Goal: Task Accomplishment & Management: Use online tool/utility

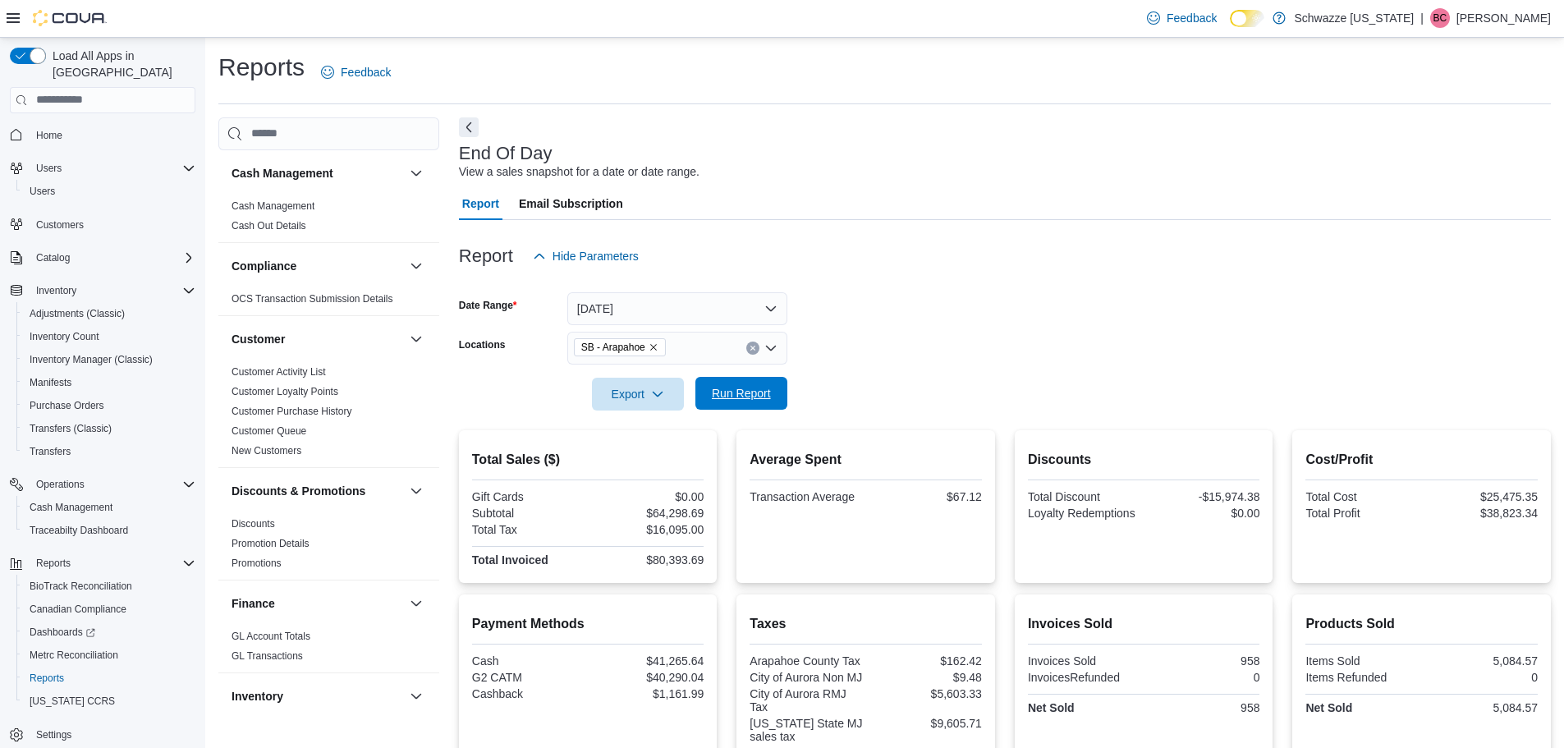
click at [740, 406] on span "Run Report" at bounding box center [741, 393] width 72 height 33
click at [741, 368] on div at bounding box center [1005, 371] width 1092 height 13
click at [752, 408] on span "Run Report" at bounding box center [741, 393] width 72 height 33
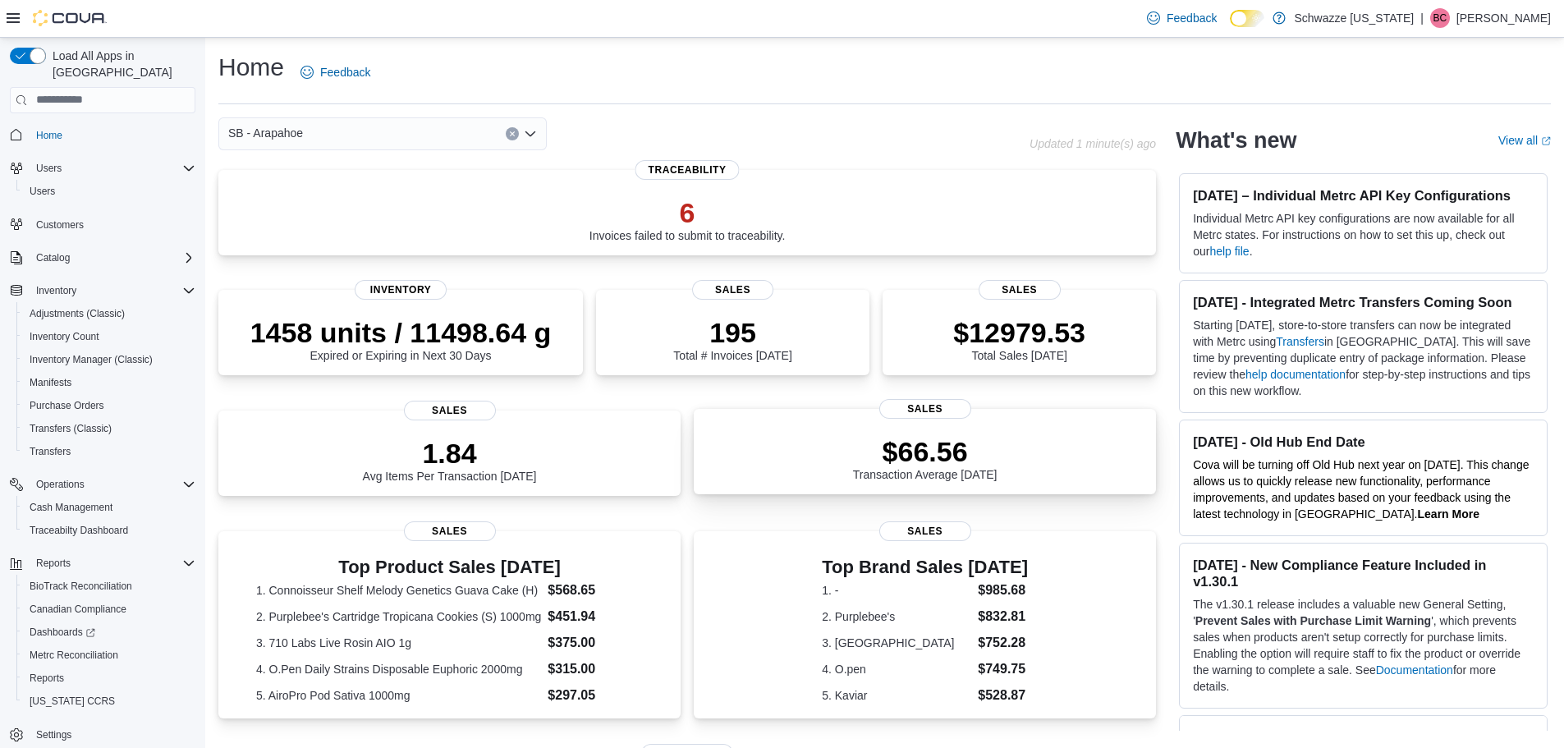
click at [961, 452] on p "$66.56" at bounding box center [925, 451] width 144 height 33
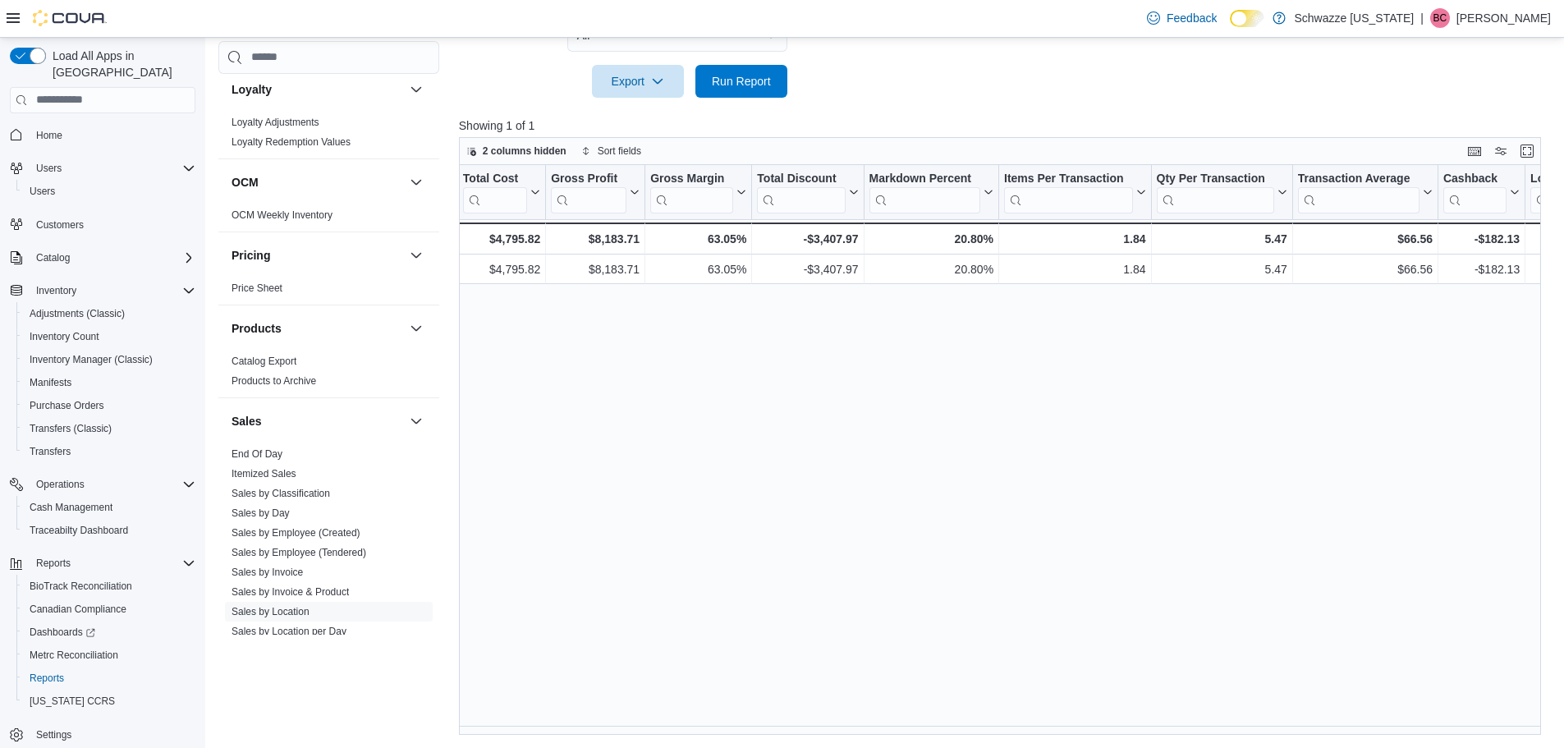
scroll to position [821, 0]
click at [258, 446] on span "End Of Day" at bounding box center [329, 453] width 208 height 20
click at [257, 456] on link "End Of Day" at bounding box center [257, 452] width 51 height 11
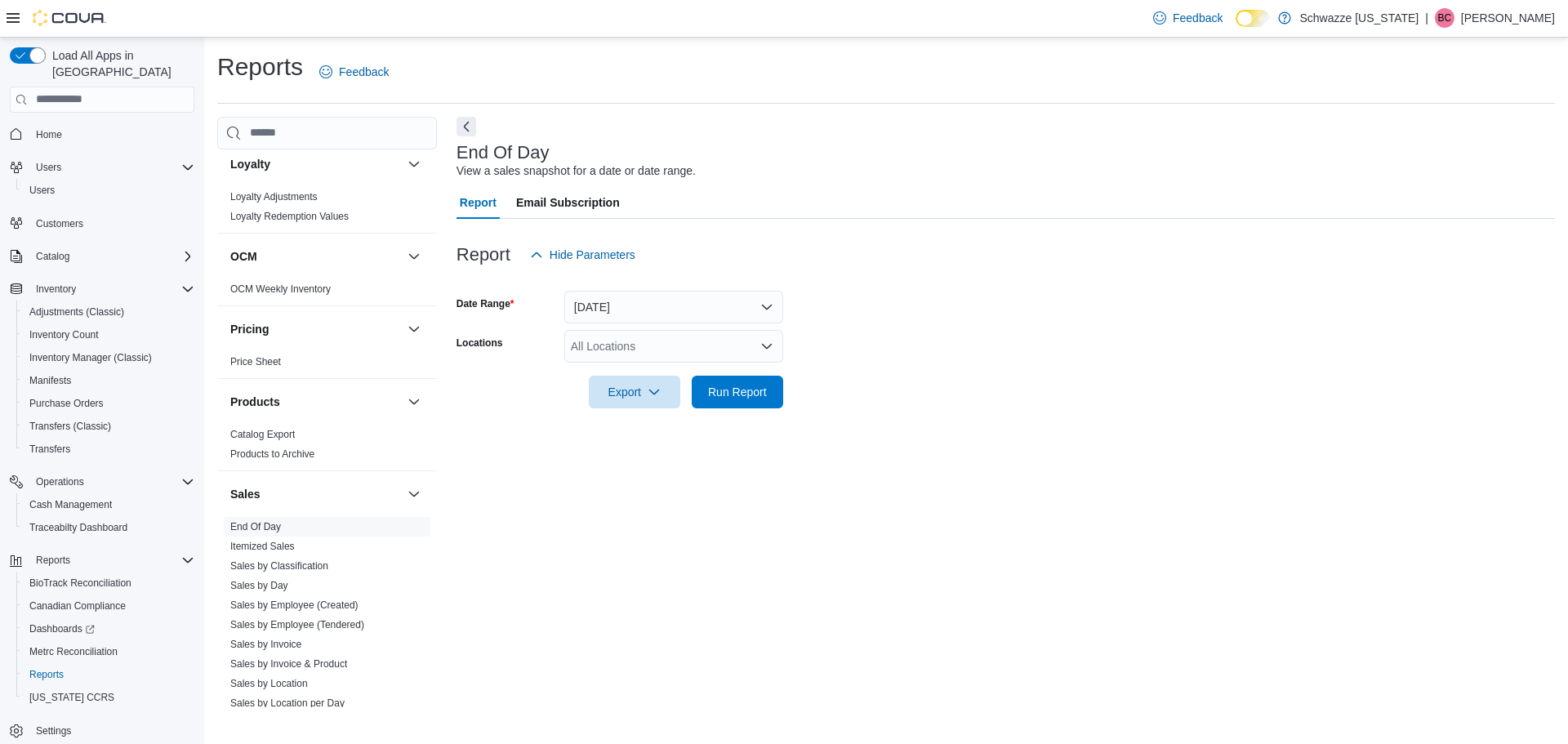
click at [687, 352] on div "All Locations" at bounding box center [674, 346] width 219 height 33
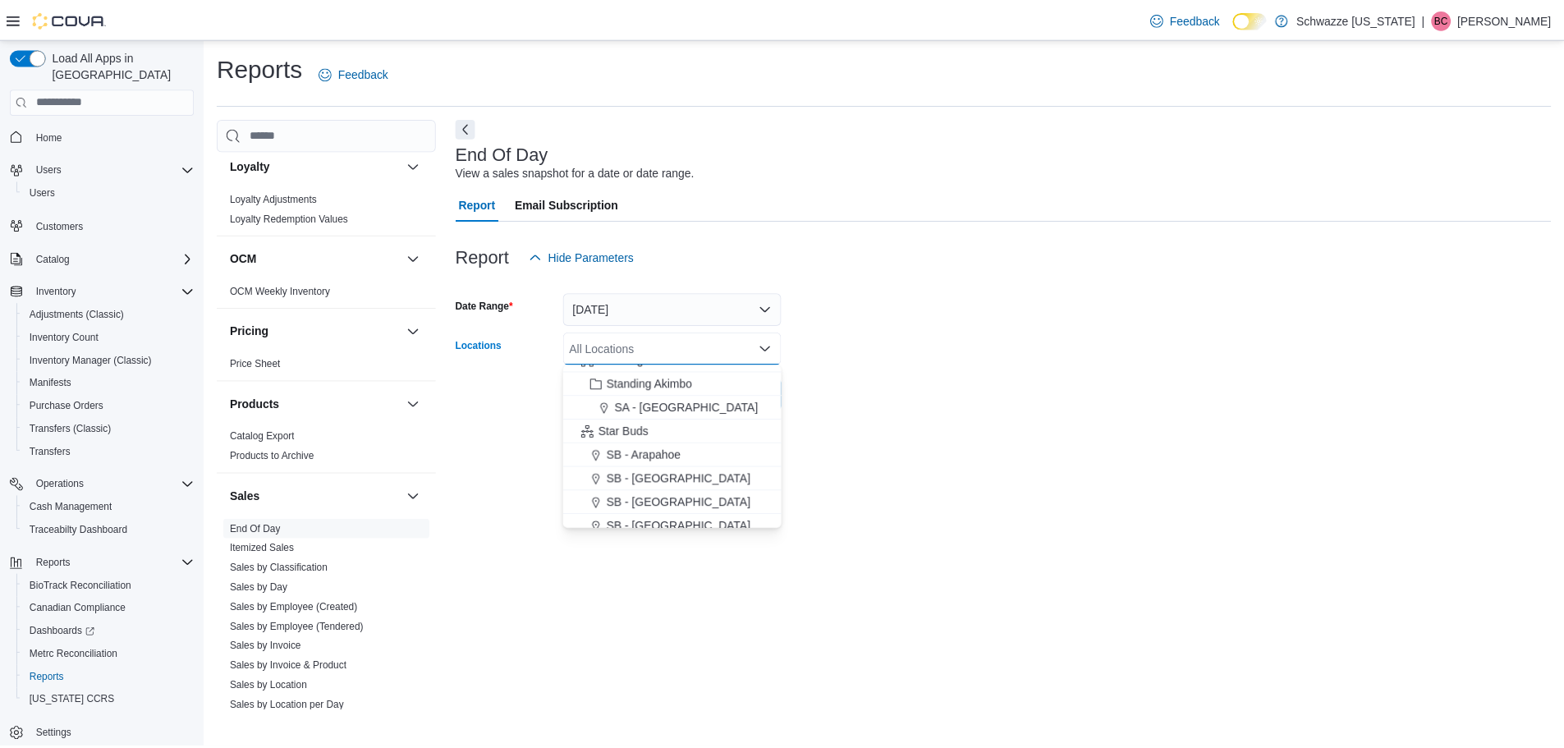
scroll to position [164, 0]
drag, startPoint x: 649, startPoint y: 456, endPoint x: 663, endPoint y: 436, distance: 25.3
click at [654, 448] on span "SB - Arapahoe" at bounding box center [648, 450] width 75 height 16
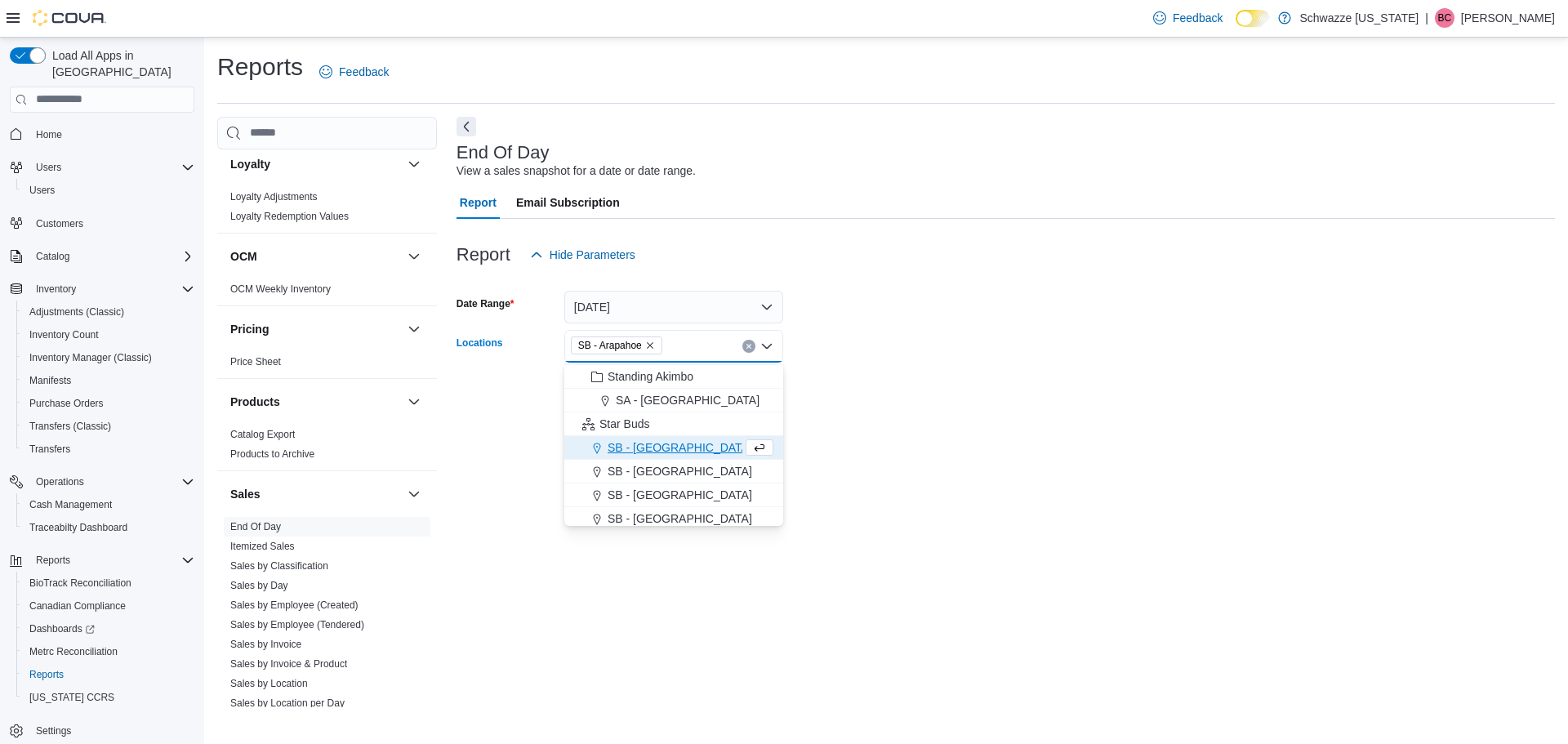
drag, startPoint x: 949, startPoint y: 300, endPoint x: 861, endPoint y: 370, distance: 112.4
click at [911, 350] on form "Date Range Today Locations SB - Arapahoe Combo box. Selected. SB - Arapahoe. Pr…" at bounding box center [1006, 340] width 1098 height 137
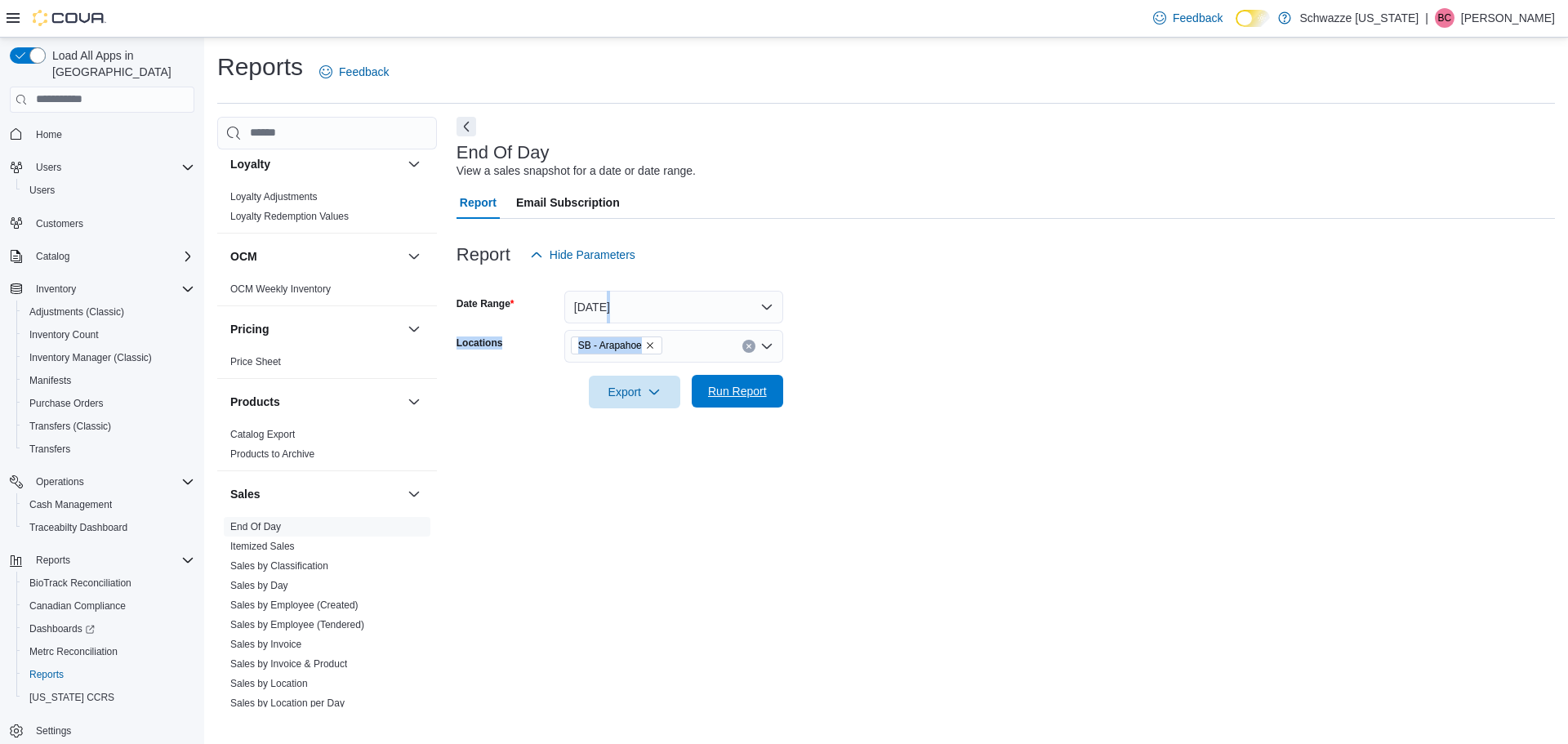
click at [744, 386] on span "Run Report" at bounding box center [737, 391] width 59 height 16
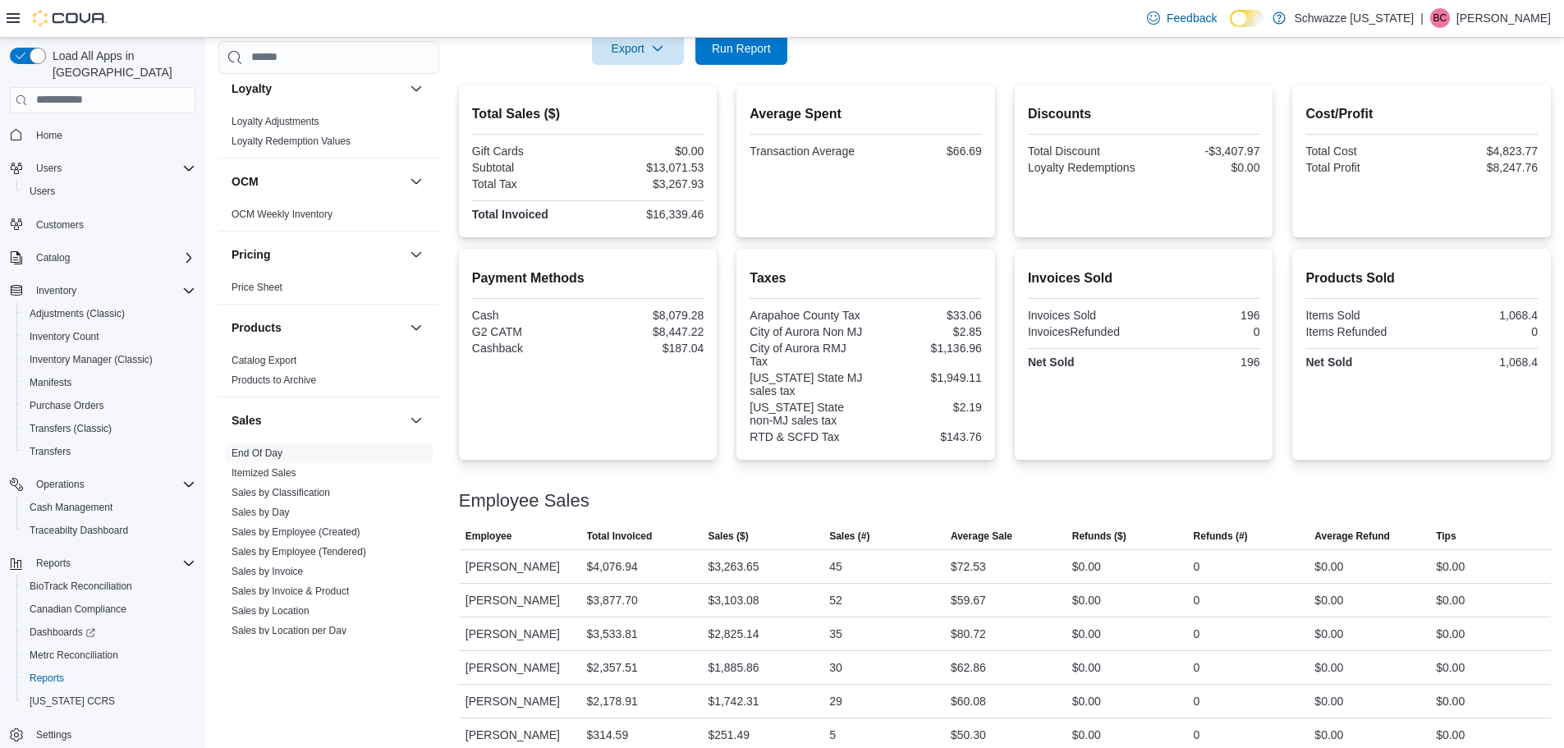
scroll to position [363, 0]
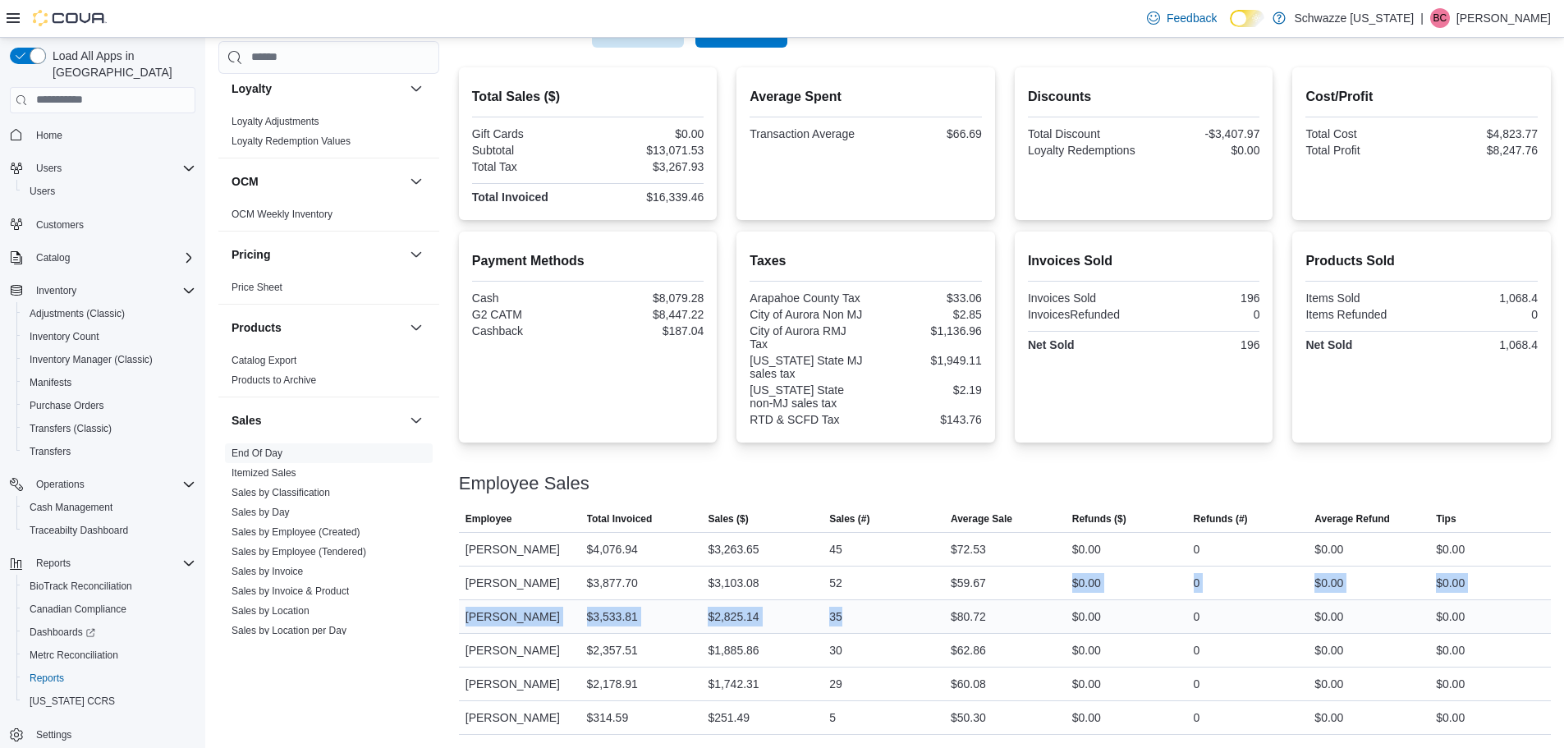
drag, startPoint x: 993, startPoint y: 577, endPoint x: 925, endPoint y: 610, distance: 75.6
click at [925, 610] on tbody "Employee Taylor Simpson Total Invoiced $4,076.94 Sales ($) $3,263.65 Sales (#) …" at bounding box center [1005, 633] width 1092 height 202
click at [928, 592] on div "52" at bounding box center [884, 582] width 122 height 33
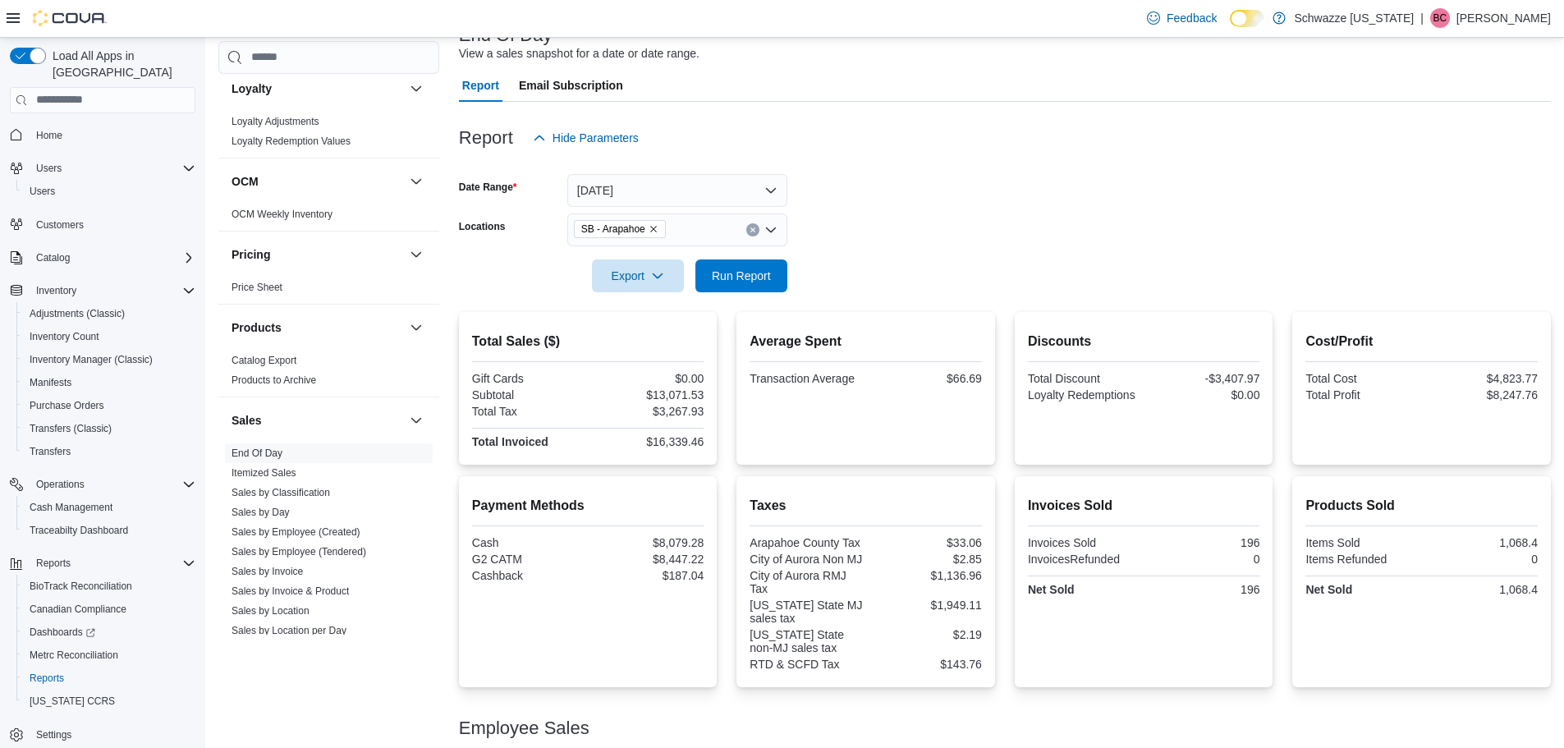
scroll to position [117, 0]
click at [721, 265] on span "Run Report" at bounding box center [741, 276] width 72 height 33
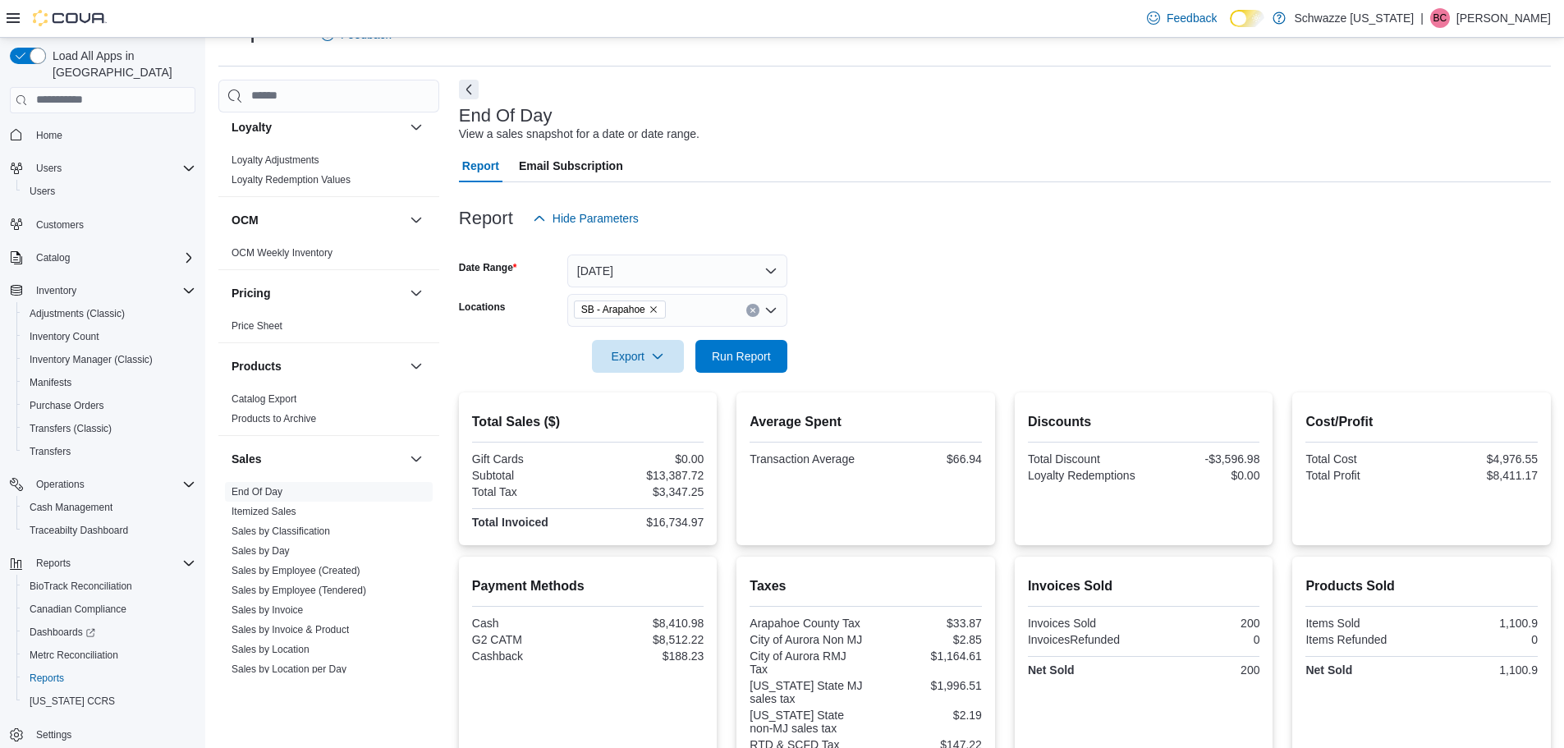
scroll to position [34, 0]
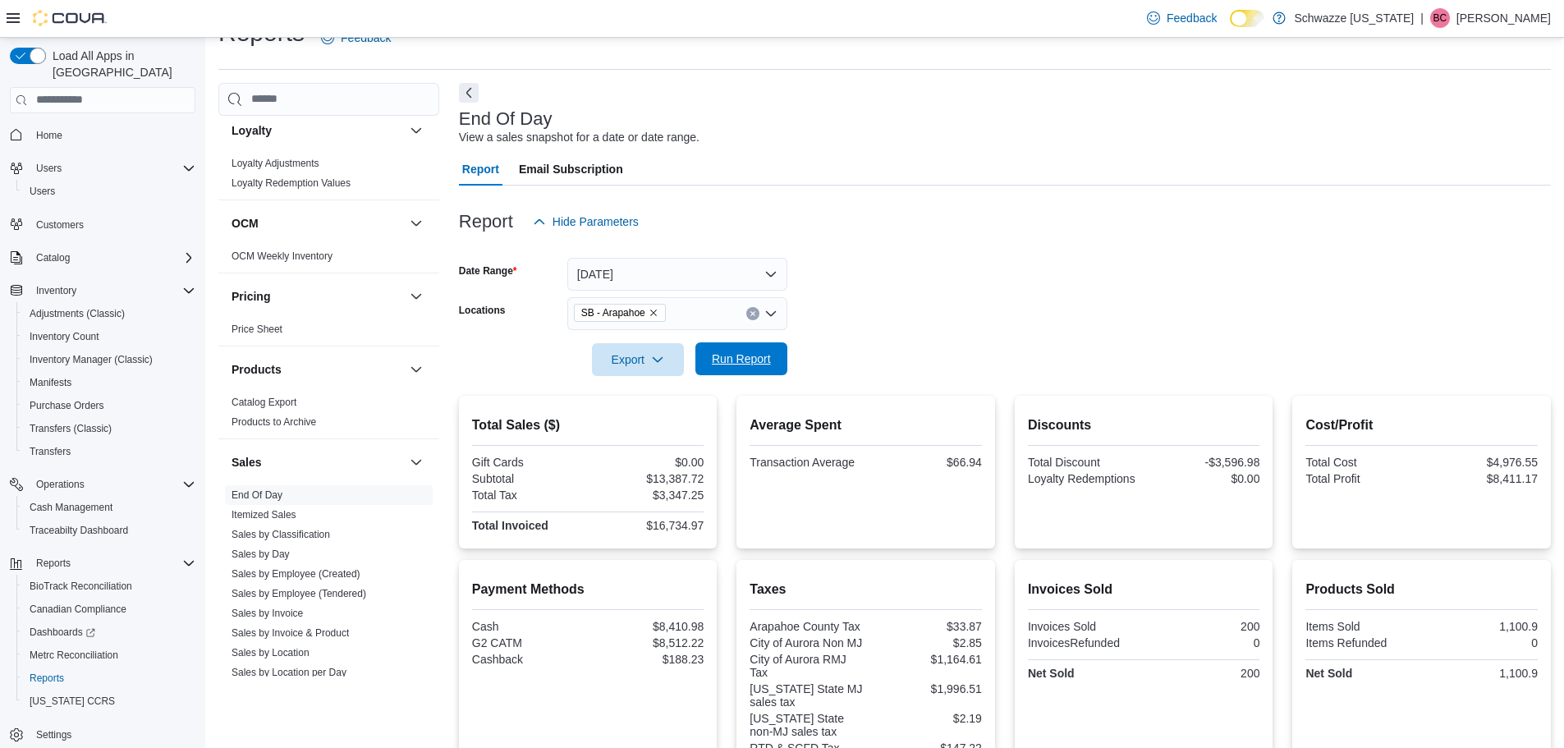
click at [725, 346] on span "Run Report" at bounding box center [741, 358] width 72 height 33
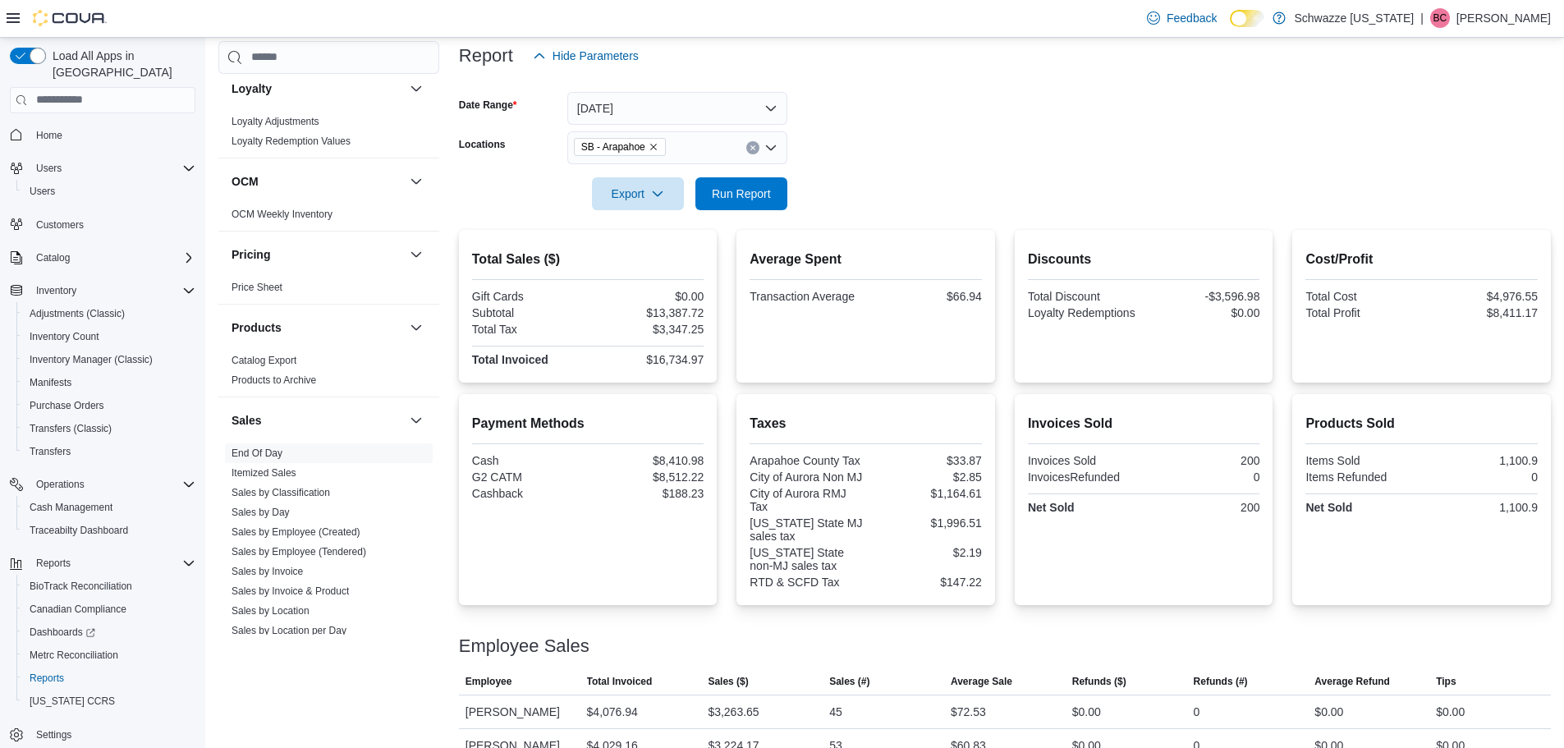
scroll to position [199, 0]
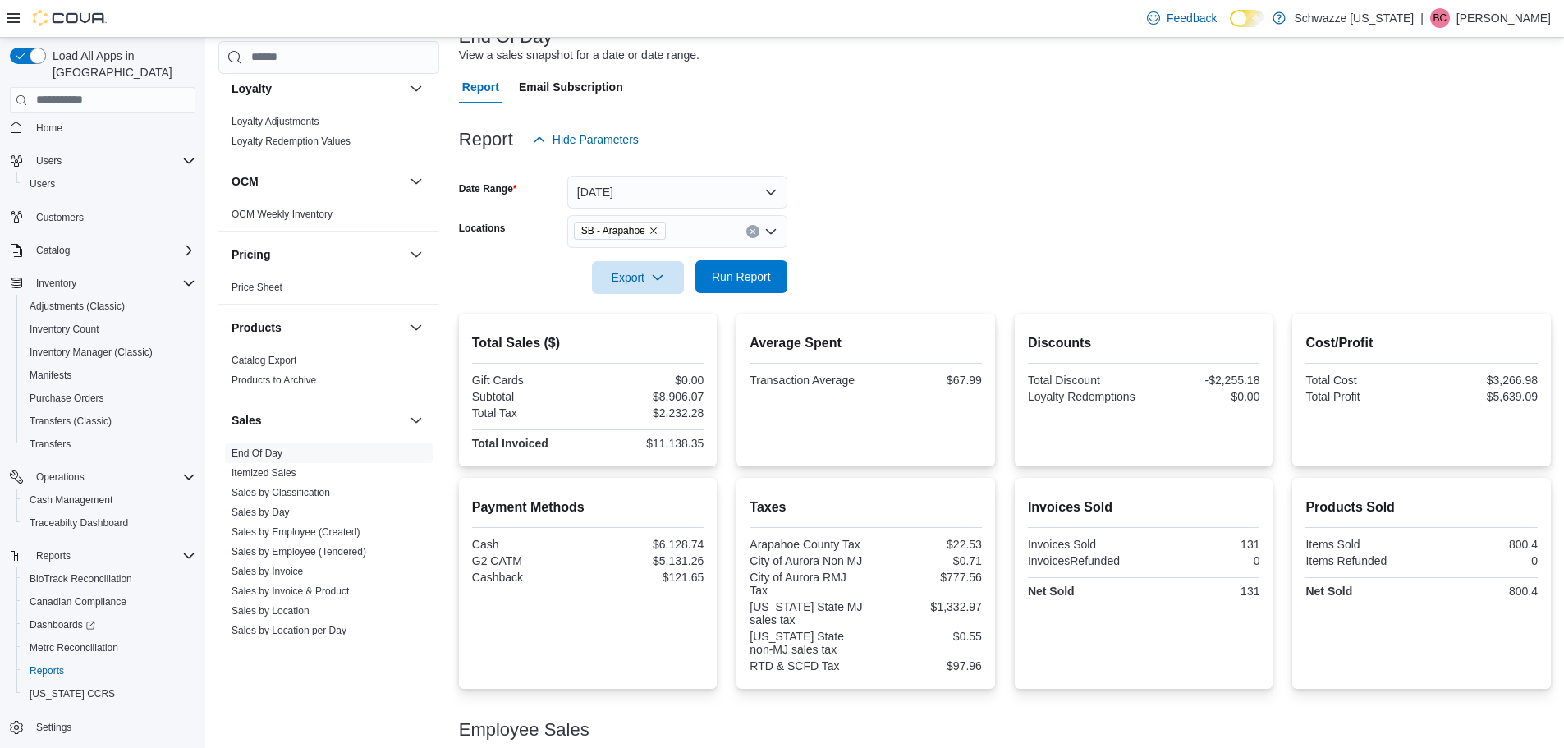
click at [738, 277] on span "Run Report" at bounding box center [741, 276] width 59 height 16
click at [742, 287] on span "Run Report" at bounding box center [741, 276] width 72 height 33
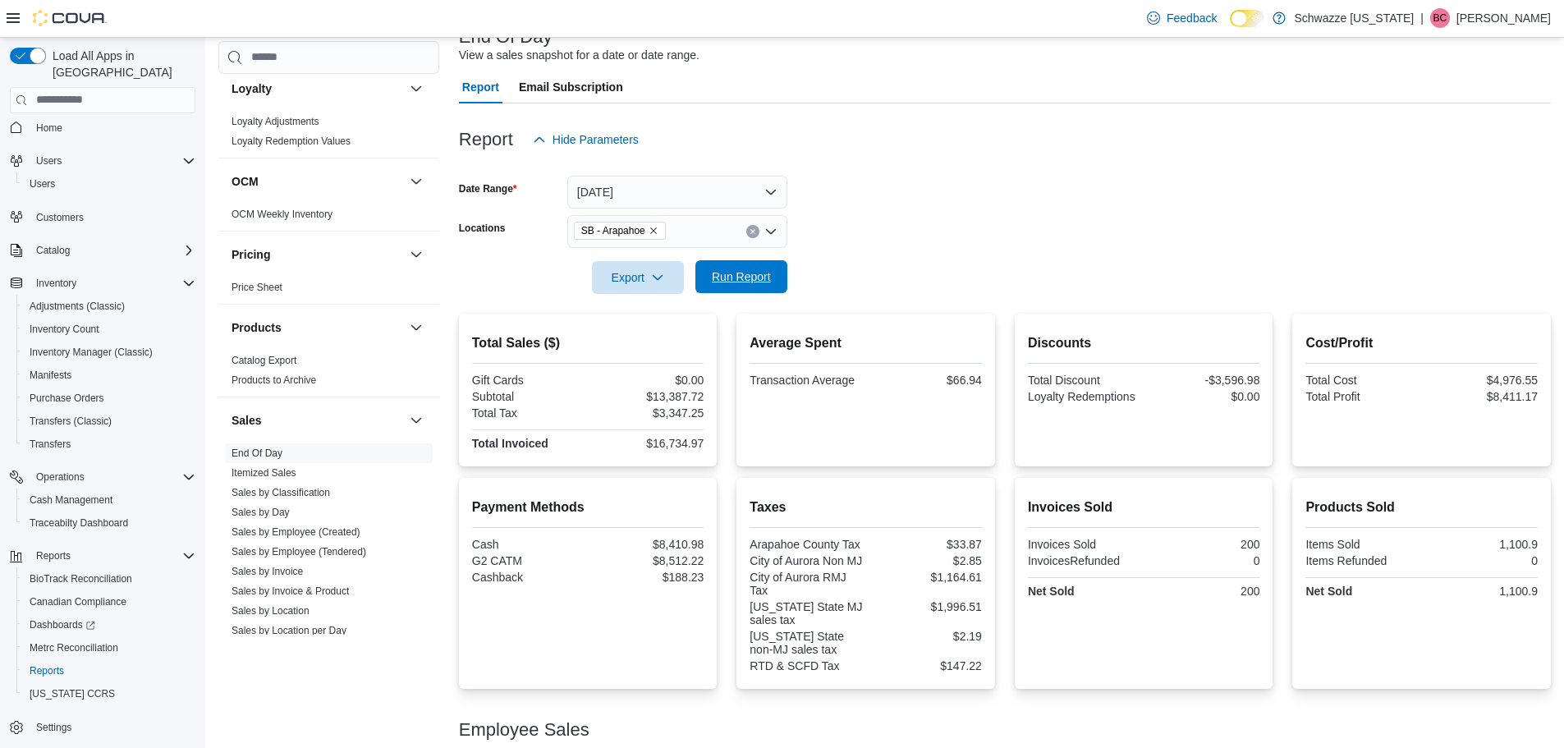
click at [742, 287] on span "Run Report" at bounding box center [741, 276] width 72 height 33
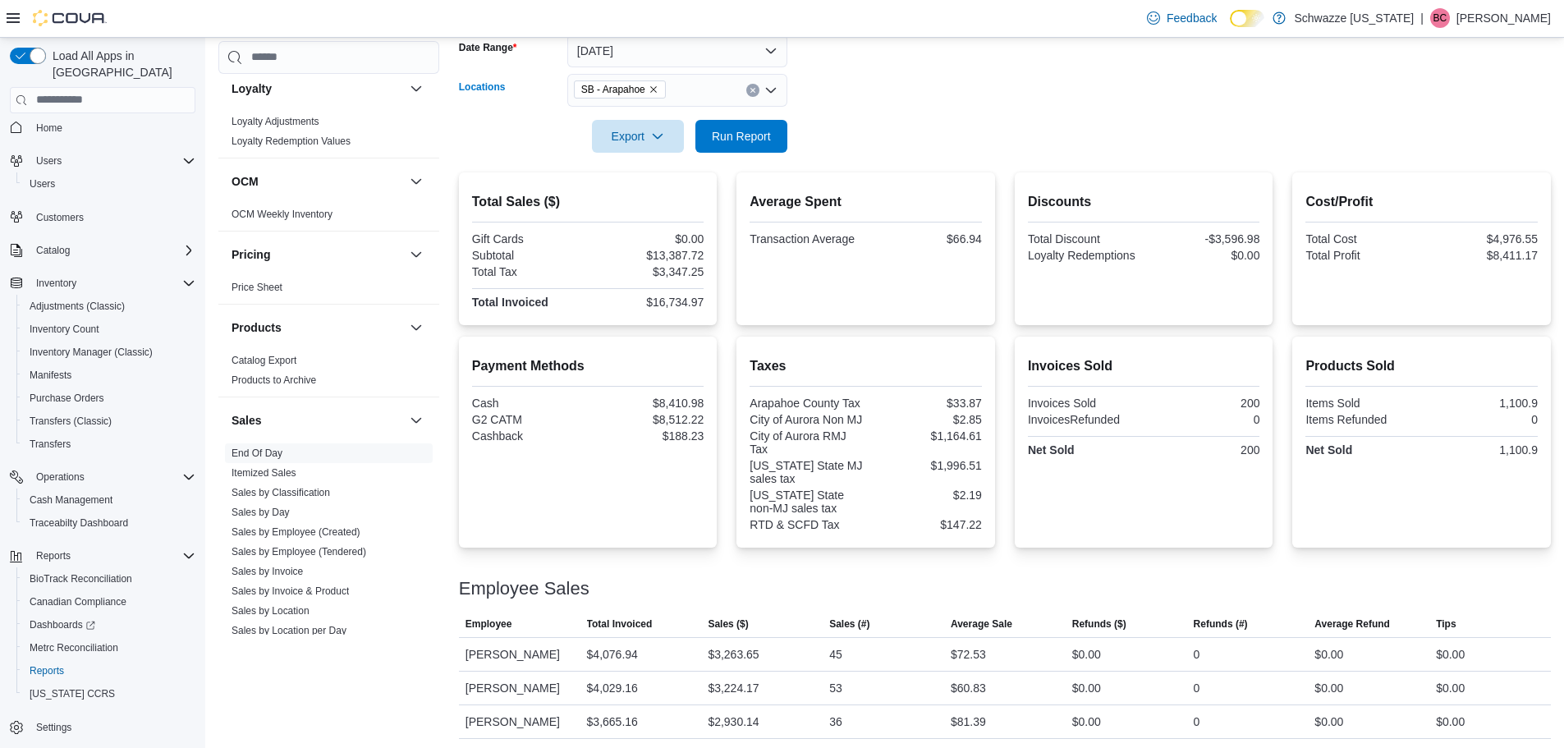
scroll to position [363, 0]
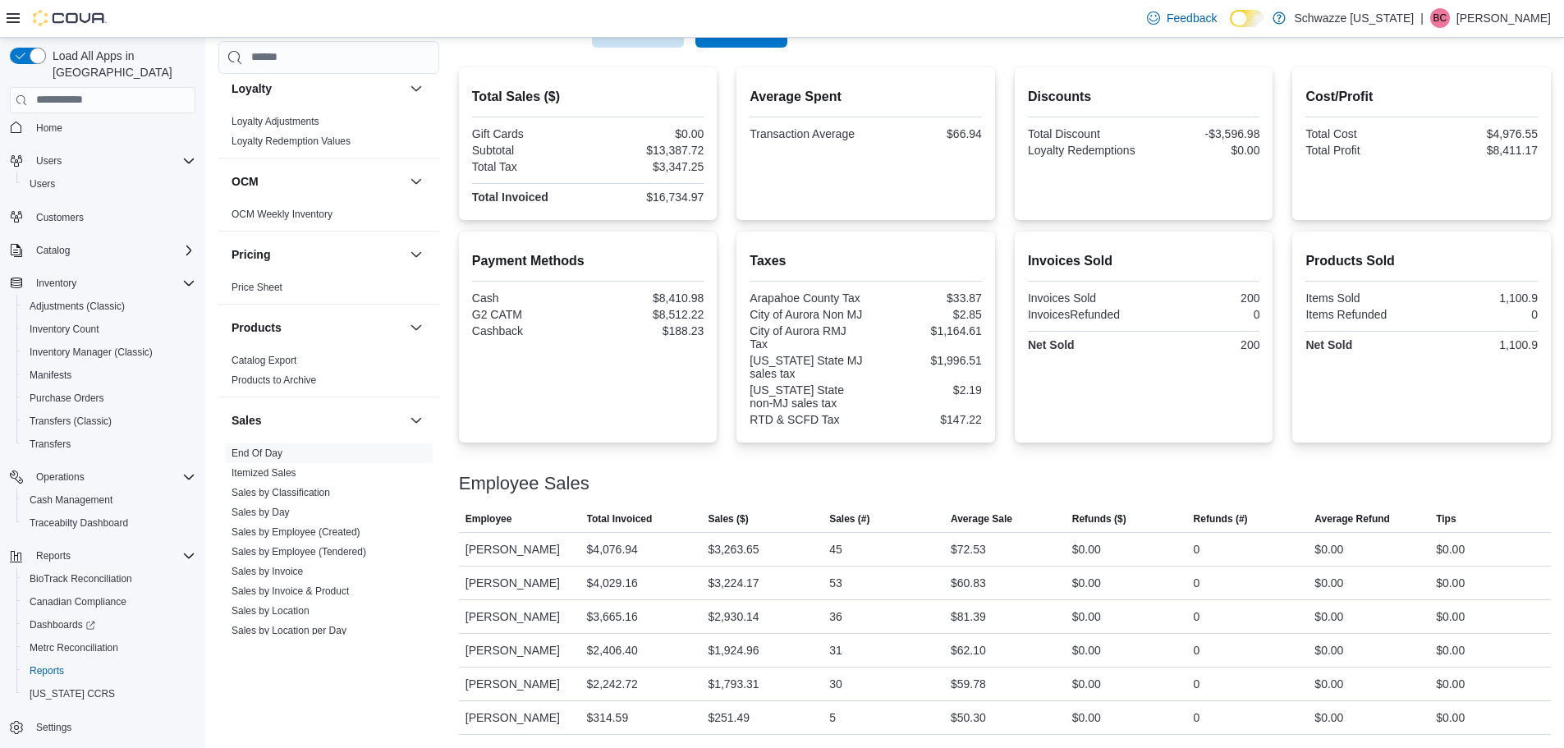
click at [759, 28] on div "Feedback Dark Mode Schwazze [US_STATE] | [PERSON_NAME]" at bounding box center [782, 19] width 1564 height 38
click at [749, 49] on div at bounding box center [1005, 58] width 1092 height 20
click at [749, 47] on div "Export Run Report" at bounding box center [623, 31] width 328 height 33
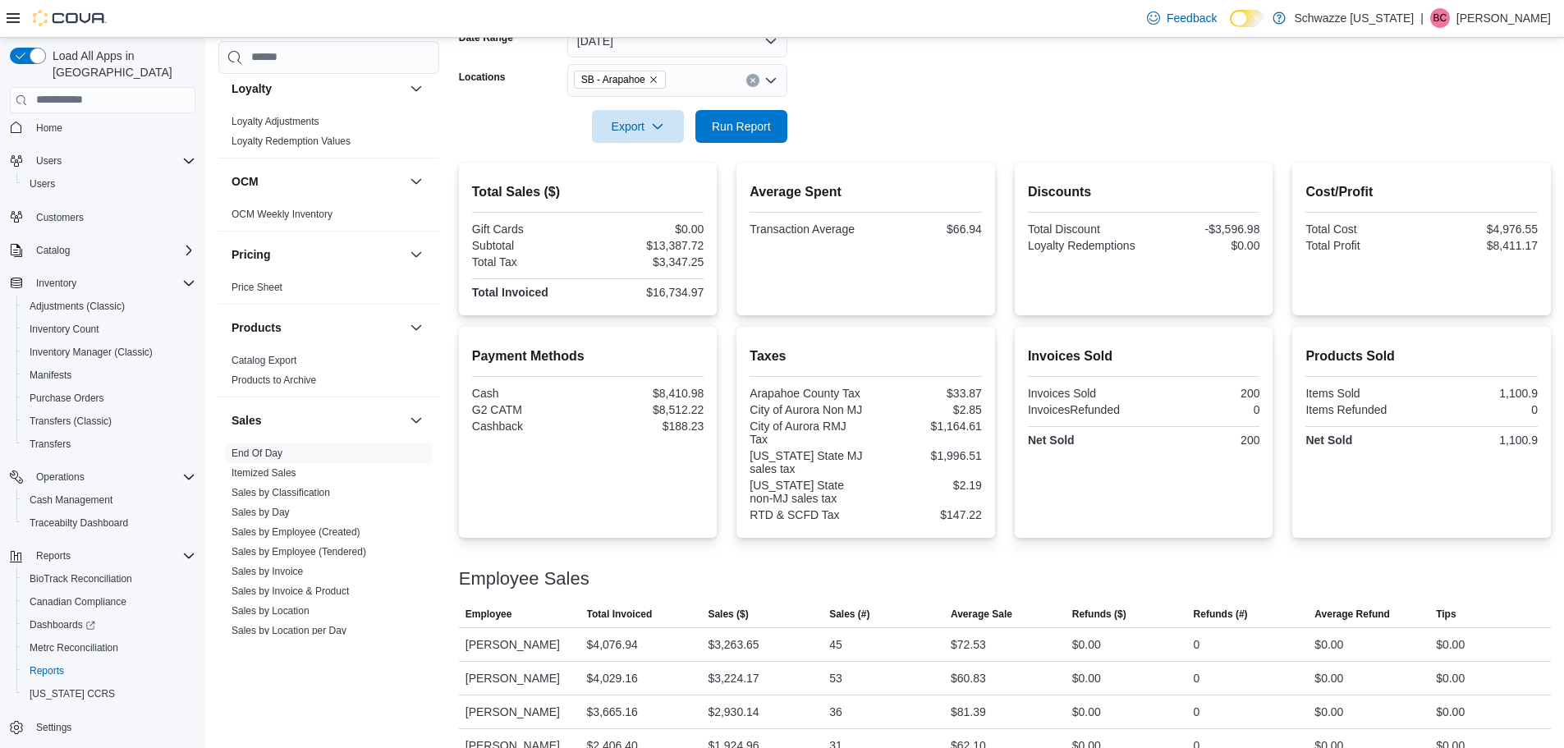
scroll to position [34, 0]
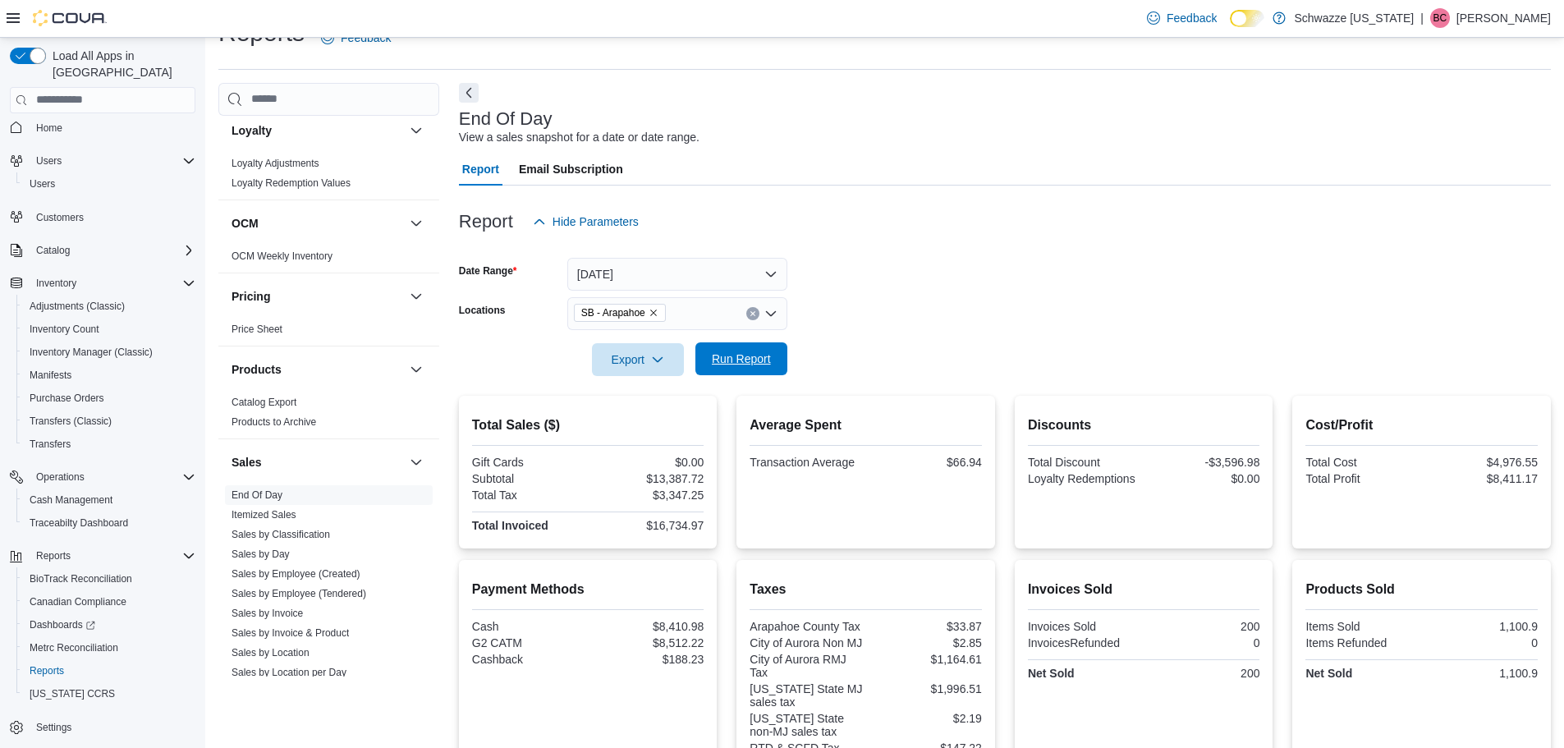
click at [768, 368] on span "Run Report" at bounding box center [741, 358] width 72 height 33
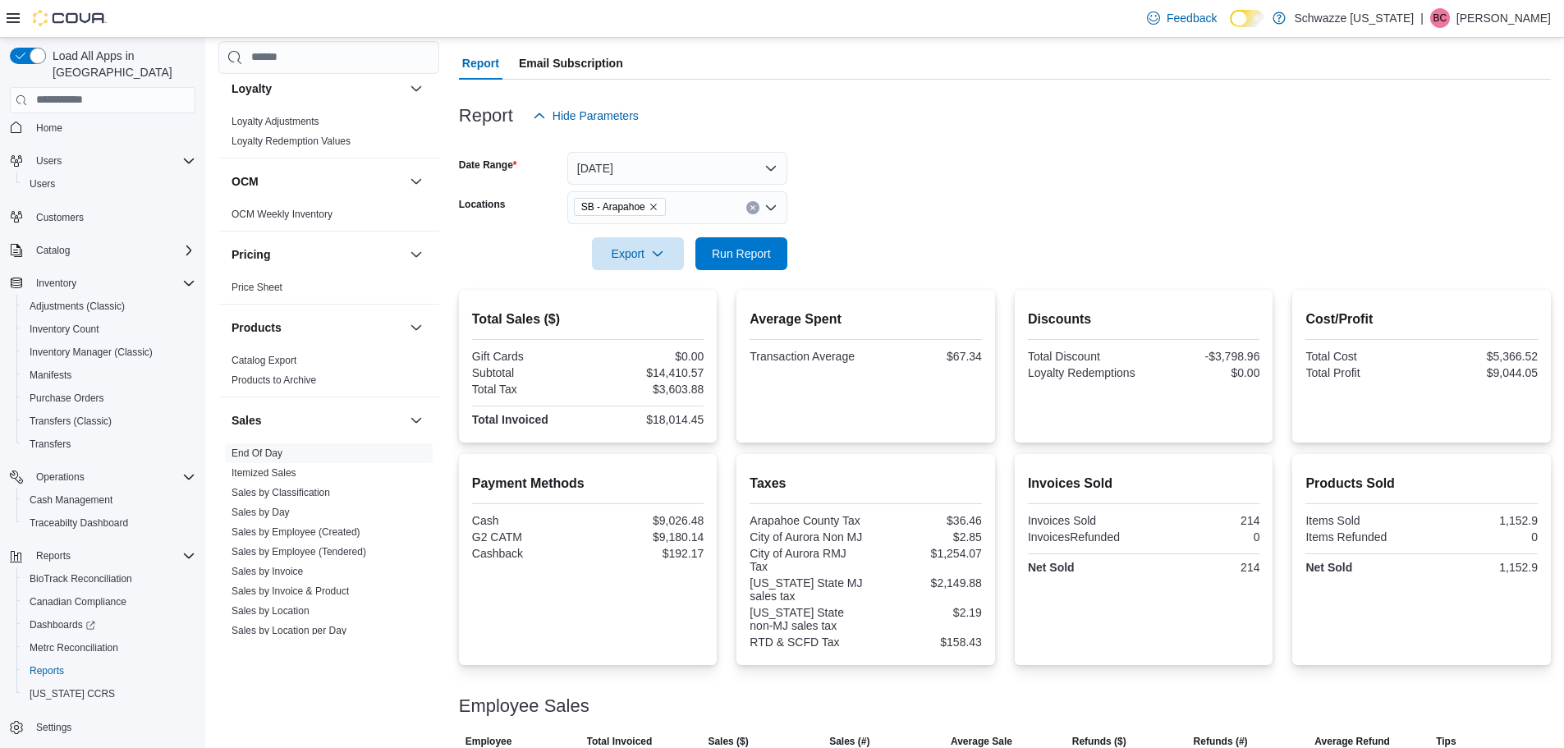
scroll to position [363, 0]
